Goal: Information Seeking & Learning: Learn about a topic

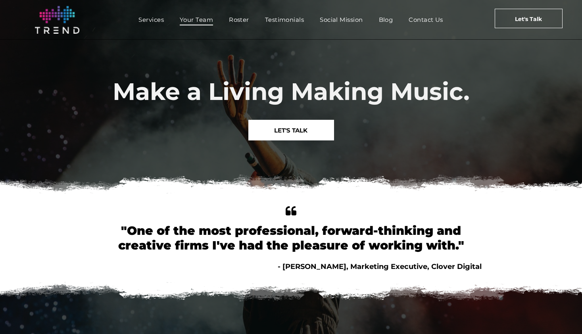
click at [198, 19] on span "Your Team" at bounding box center [196, 20] width 33 height 12
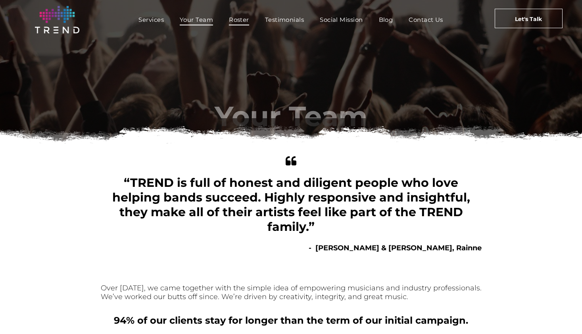
click at [234, 17] on span "Roster" at bounding box center [239, 20] width 20 height 12
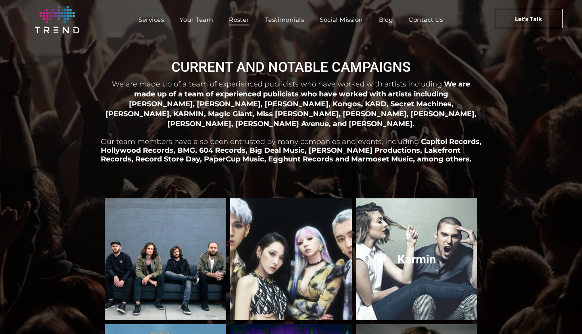
click at [389, 235] on link "Karmin" at bounding box center [416, 259] width 129 height 129
click at [409, 250] on link "Karmin" at bounding box center [416, 259] width 129 height 129
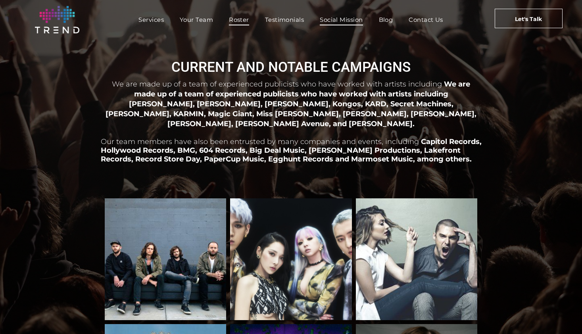
click at [344, 17] on span "Social Mission" at bounding box center [341, 20] width 43 height 12
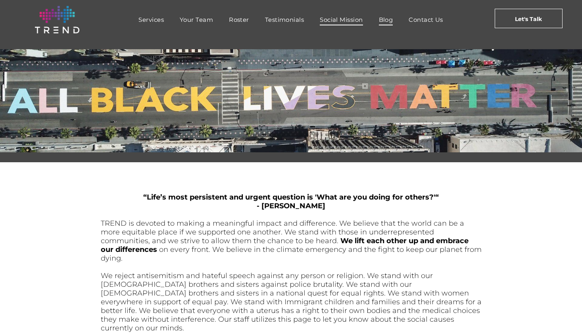
click at [389, 24] on span "Blog" at bounding box center [386, 20] width 14 height 12
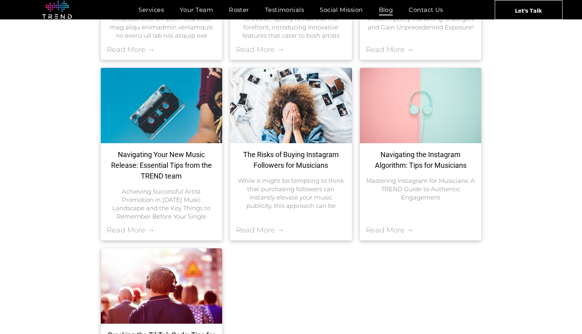
scroll to position [323, 0]
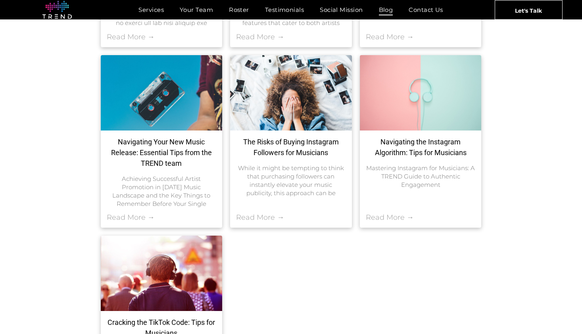
click at [341, 161] on div "The Risks of Buying Instagram Followers for Musicians [DATE] While it might be …" at bounding box center [291, 172] width 122 height 83
click at [308, 149] on link "The Risks of Buying Instagram Followers for Musicians" at bounding box center [291, 146] width 110 height 21
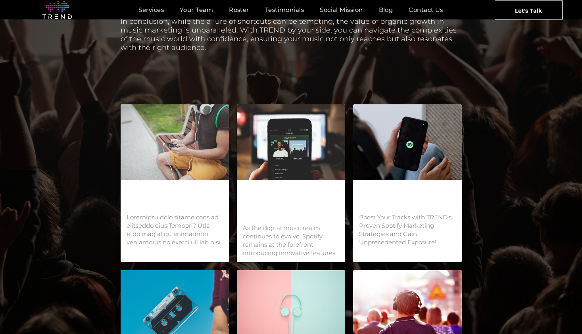
scroll to position [1001, 0]
